Goal: Task Accomplishment & Management: Manage account settings

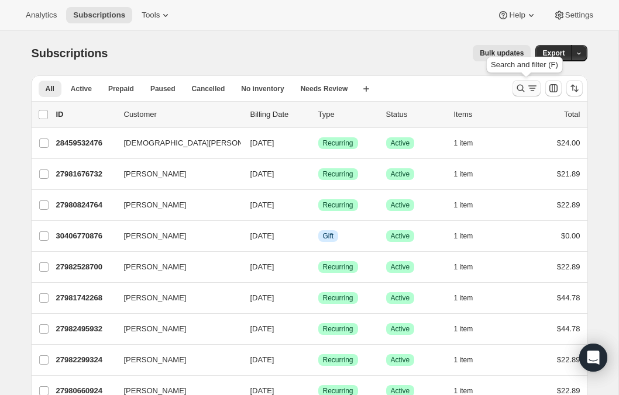
click at [520, 91] on icon "Search and filter results" at bounding box center [521, 88] width 12 height 12
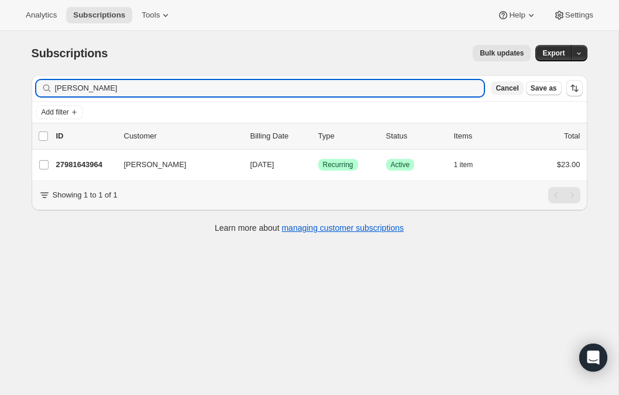
type input "[PERSON_NAME]"
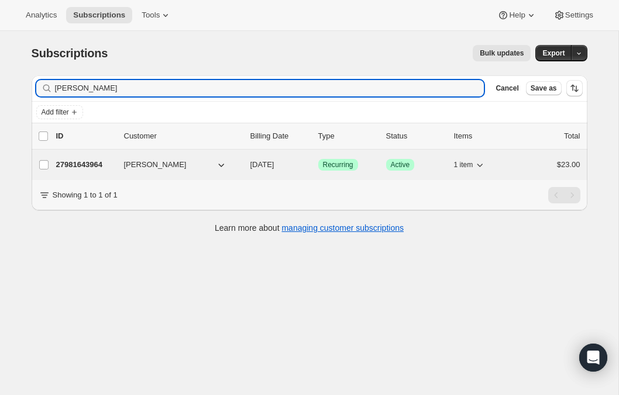
drag, startPoint x: 520, startPoint y: 91, endPoint x: 223, endPoint y: 167, distance: 306.6
click at [223, 167] on icon "button" at bounding box center [221, 165] width 12 height 12
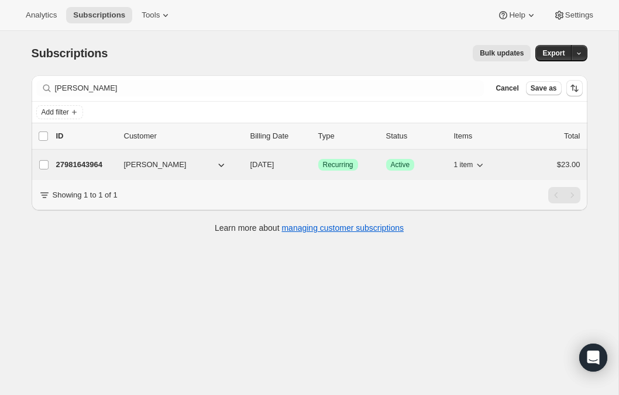
click at [269, 158] on div "27981643964 [PERSON_NAME] [DATE] Success Recurring Success Active 1 item $23.00" at bounding box center [318, 165] width 524 height 16
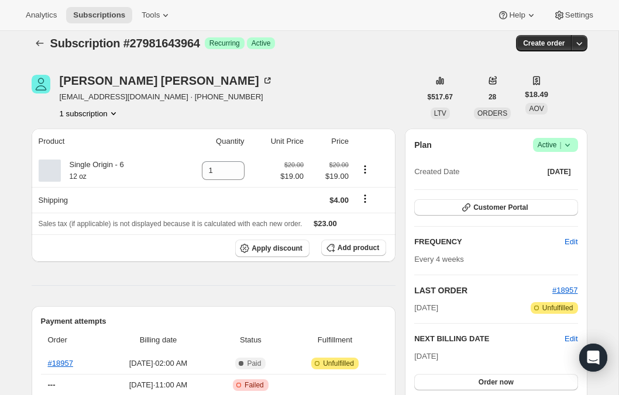
scroll to position [6, 0]
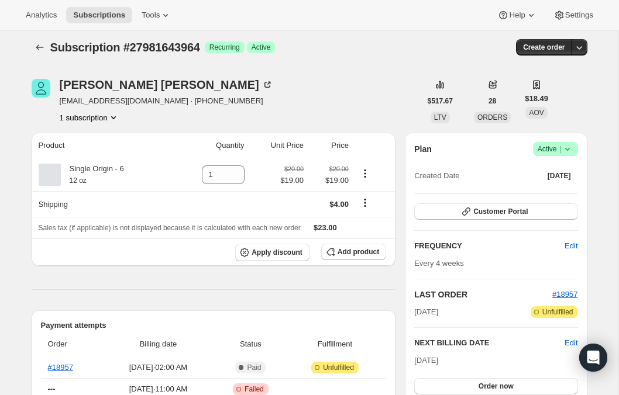
click at [573, 153] on span "Success Active |" at bounding box center [555, 149] width 45 height 14
click at [560, 170] on span "Pause subscription" at bounding box center [551, 172] width 64 height 9
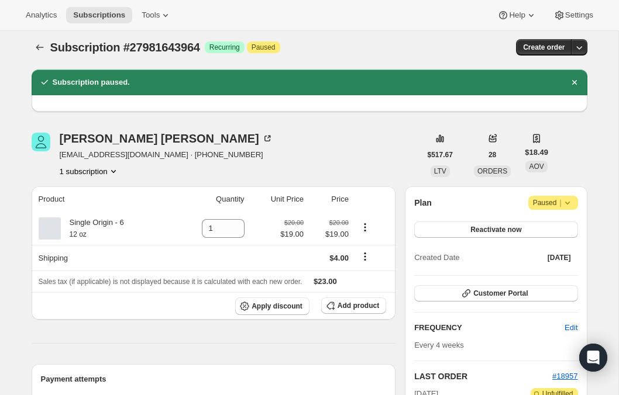
click at [279, 161] on div "[PERSON_NAME] [EMAIL_ADDRESS][DOMAIN_NAME] · [PHONE_NUMBER] 1 subscription" at bounding box center [226, 155] width 389 height 44
